Goal: Check status

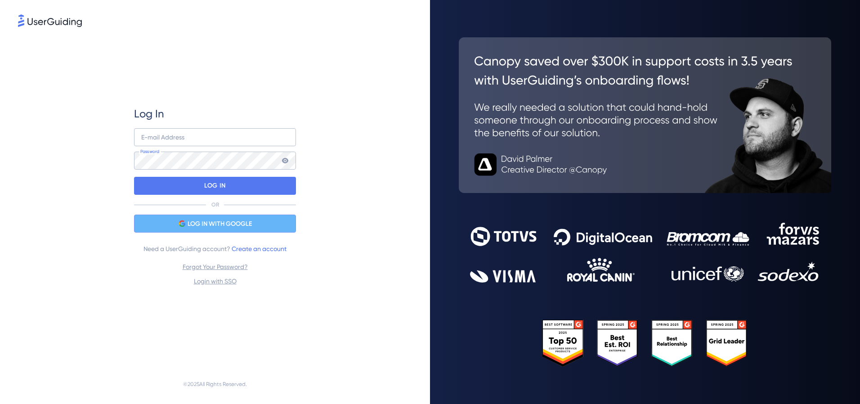
click at [228, 221] on span "LOG IN WITH GOOGLE" at bounding box center [220, 224] width 64 height 11
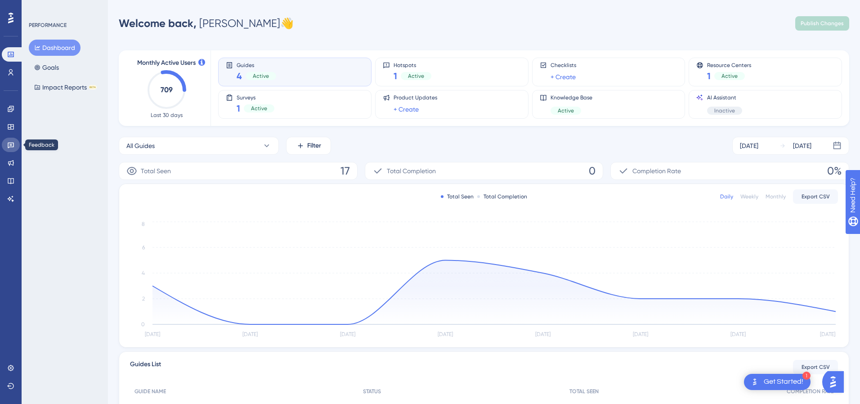
click at [9, 149] on link at bounding box center [11, 145] width 18 height 14
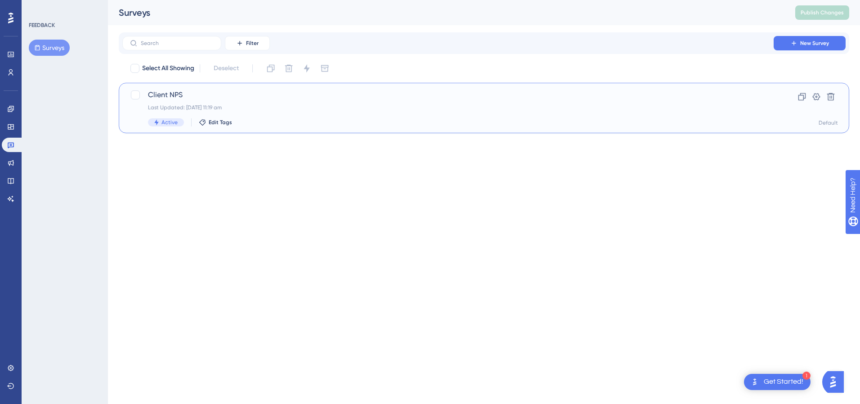
click at [274, 97] on span "Client NPS" at bounding box center [448, 95] width 600 height 11
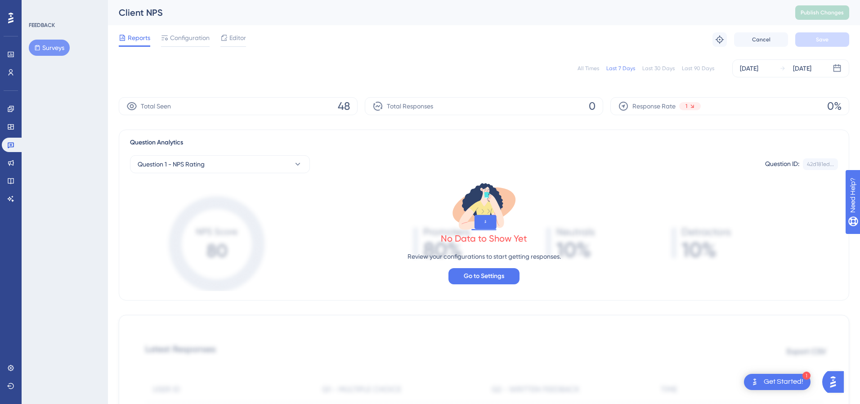
click at [593, 75] on div "All Times Last 7 Days Last 30 Days Last 90 Days [DATE] [DATE]" at bounding box center [484, 68] width 731 height 18
click at [592, 69] on div "All Times" at bounding box center [589, 68] width 22 height 7
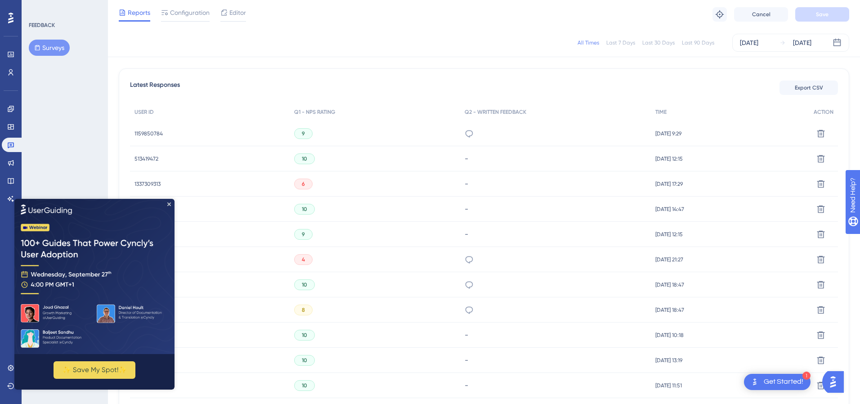
scroll to position [306, 0]
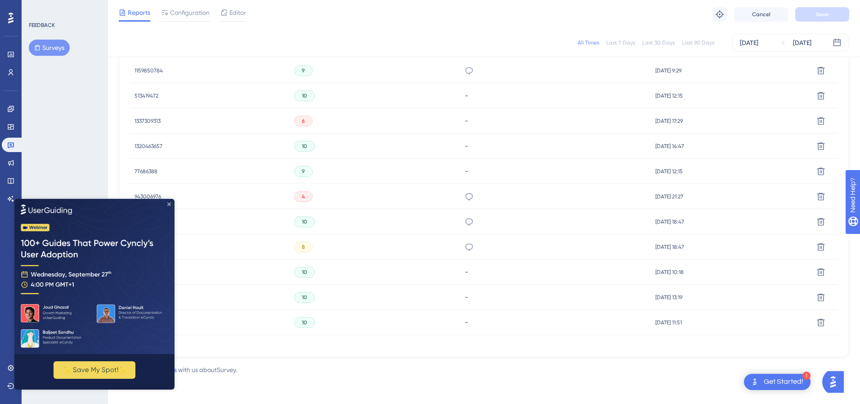
click at [168, 204] on icon "Close Preview" at bounding box center [169, 204] width 4 height 4
